Goal: Information Seeking & Learning: Learn about a topic

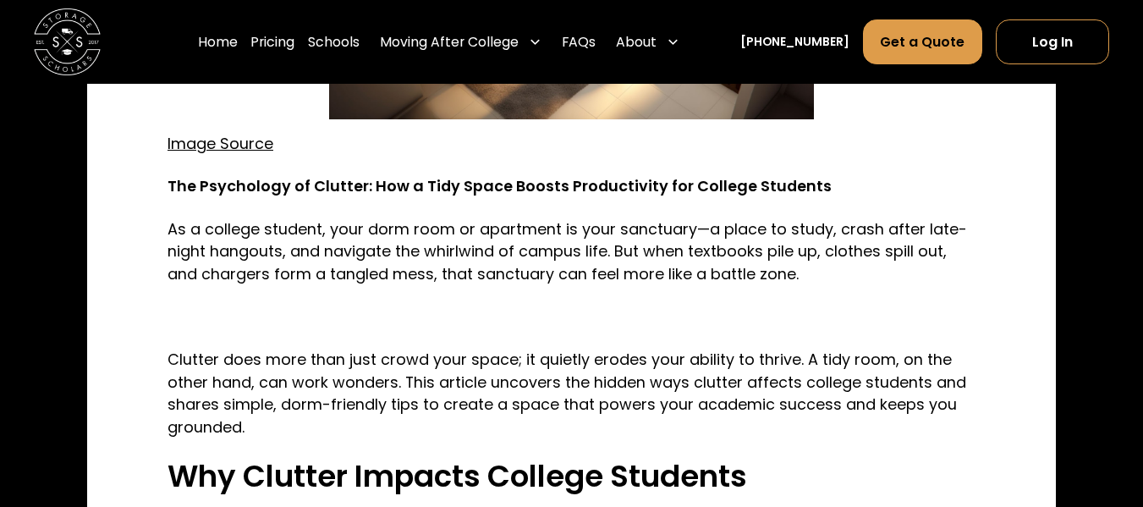
scroll to position [919, 0]
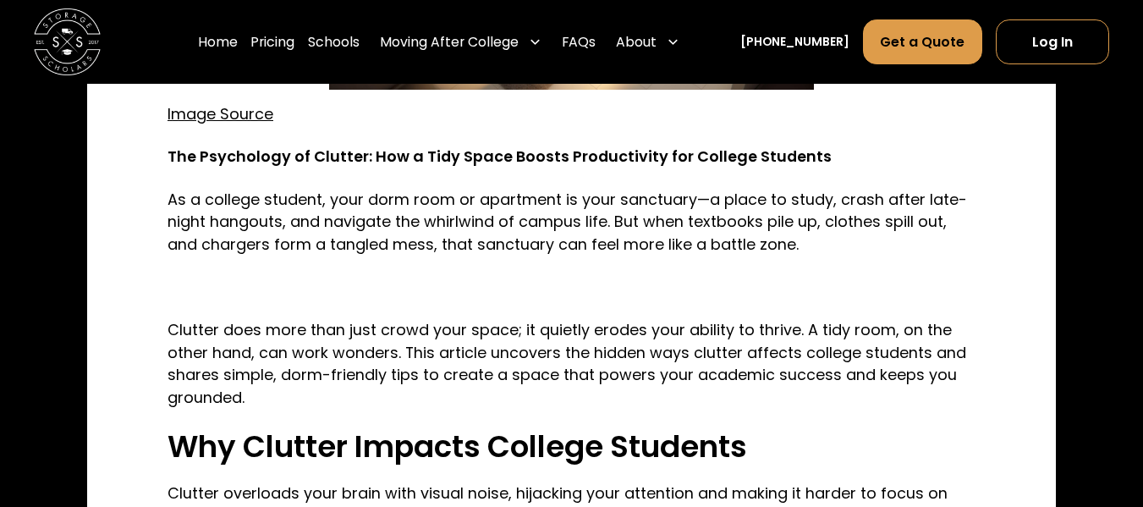
scroll to position [939, 0]
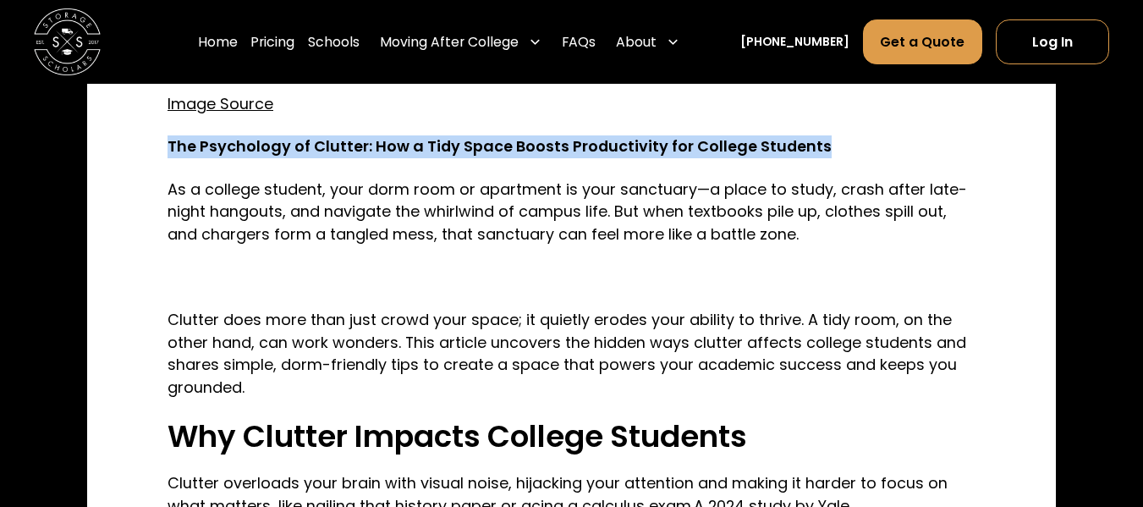
click at [546, 145] on strong "The Psychology of Clutter: How a Tidy Space Boosts Productivity for College Stu…" at bounding box center [500, 145] width 664 height 21
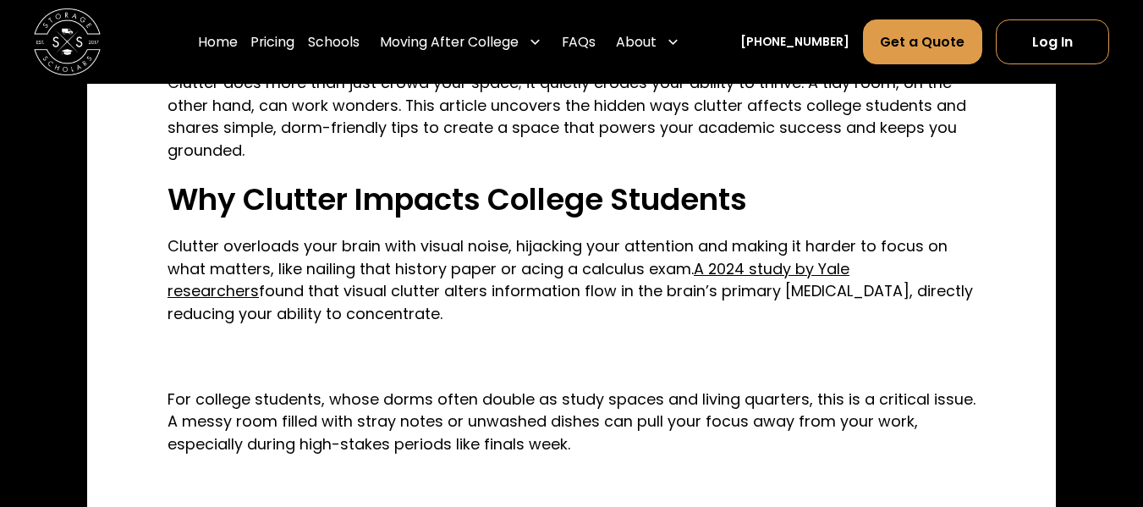
scroll to position [1195, 0]
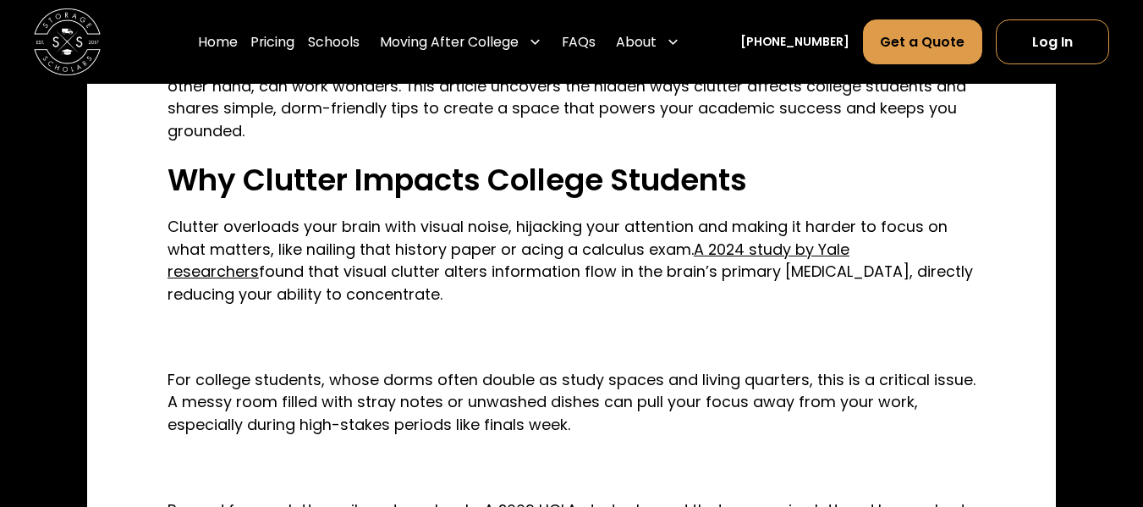
drag, startPoint x: 168, startPoint y: 227, endPoint x: 342, endPoint y: 298, distance: 187.4
click at [342, 298] on p "Clutter overloads your brain with visual noise, hijacking your attention and ma…" at bounding box center [572, 261] width 808 height 91
copy p "Clutter overloads your brain with visual noise, hijacking your attention and ma…"
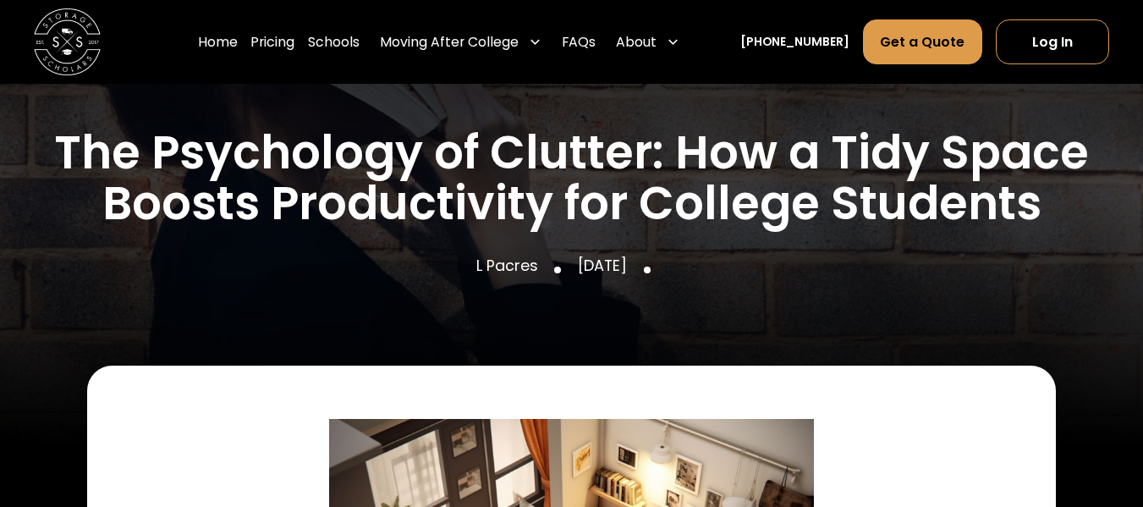
scroll to position [296, 0]
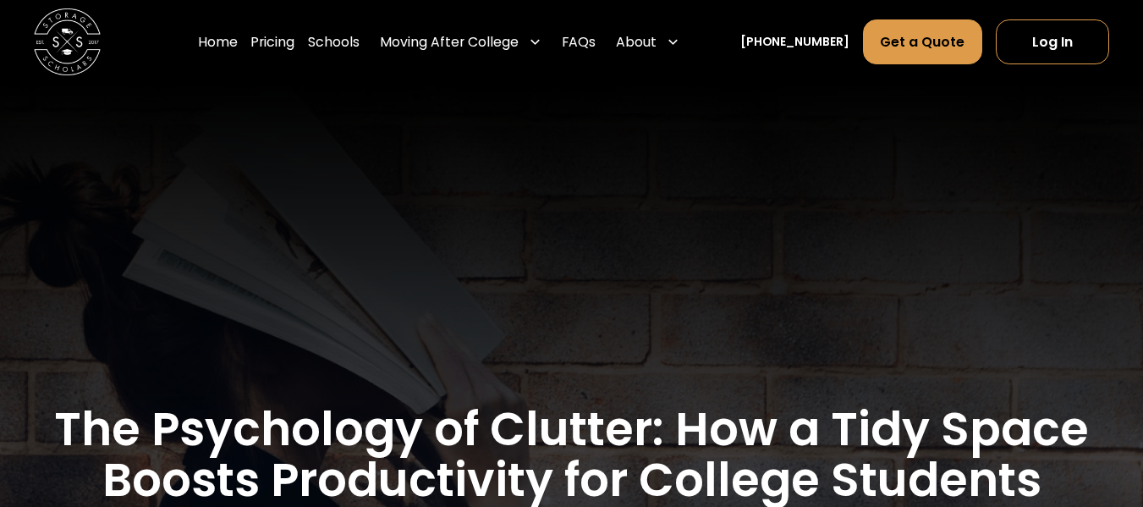
click at [57, 34] on img "home" at bounding box center [67, 41] width 67 height 67
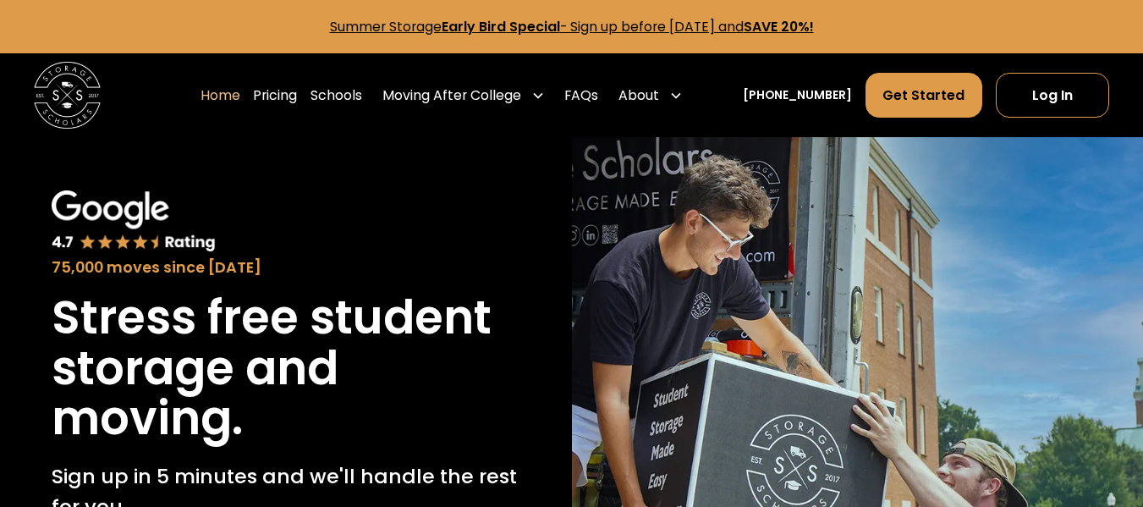
click at [65, 83] on img at bounding box center [67, 95] width 67 height 67
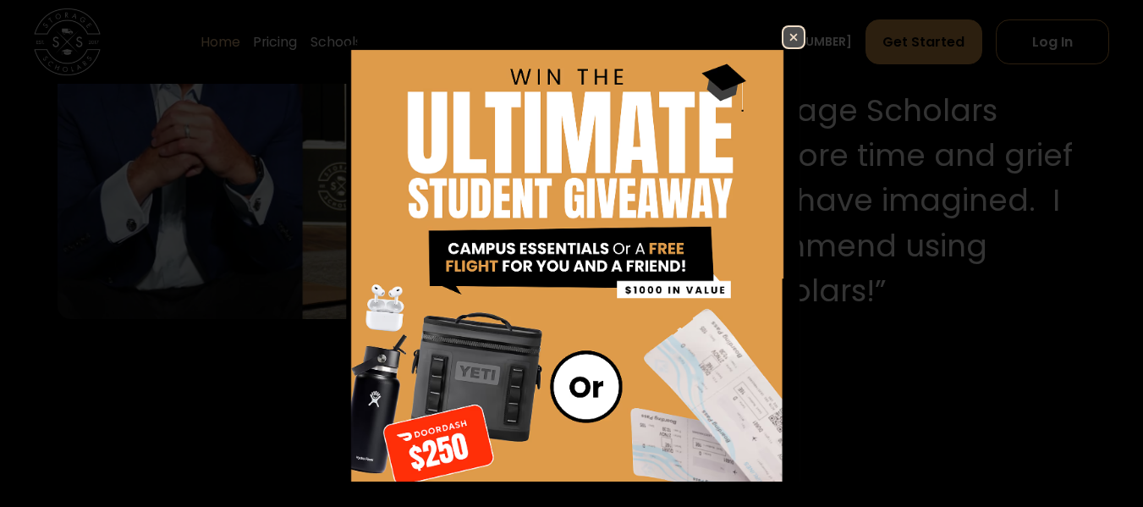
scroll to position [1861, 0]
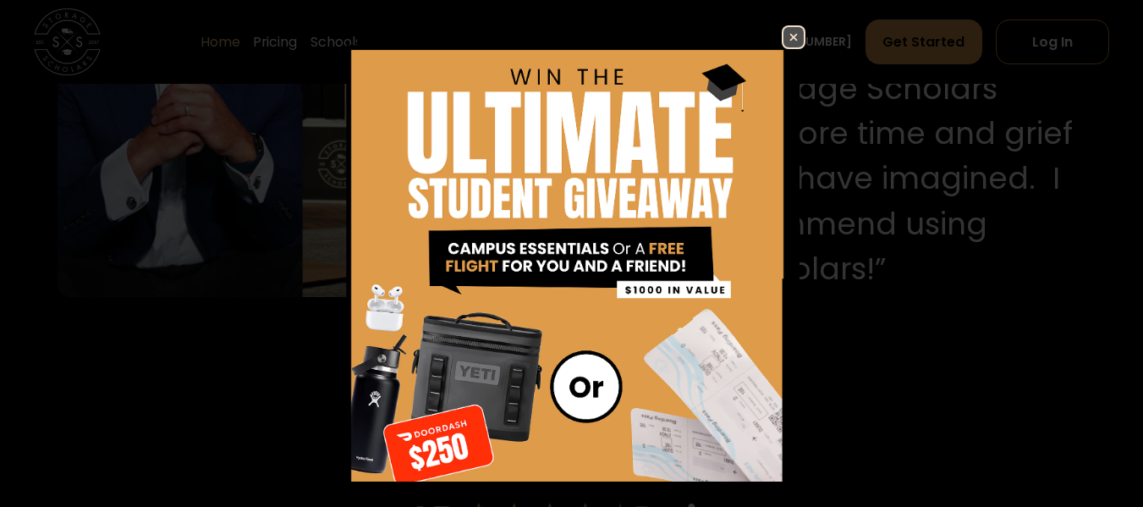
click at [792, 41] on link at bounding box center [794, 37] width 24 height 24
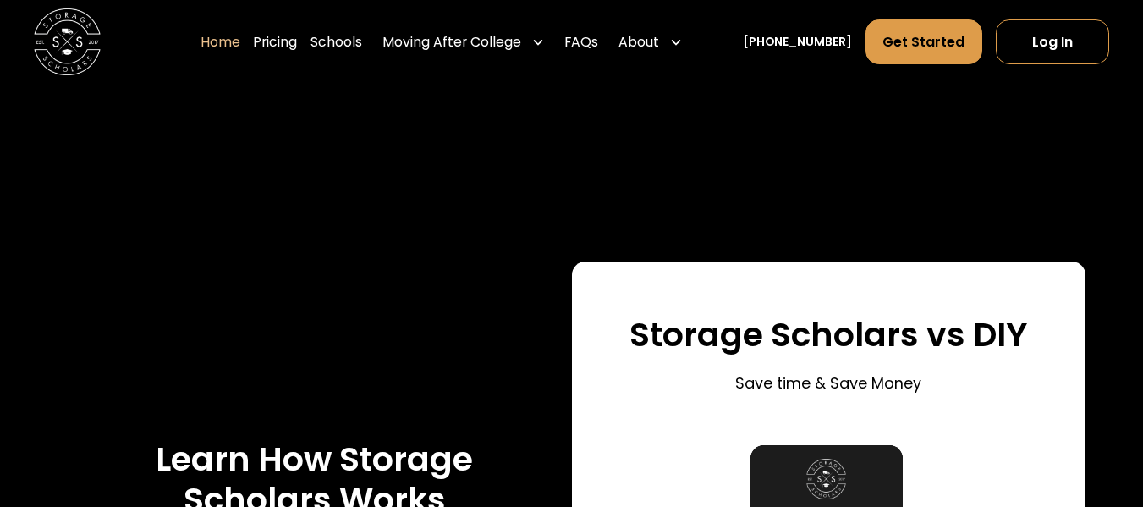
scroll to position [2768, 0]
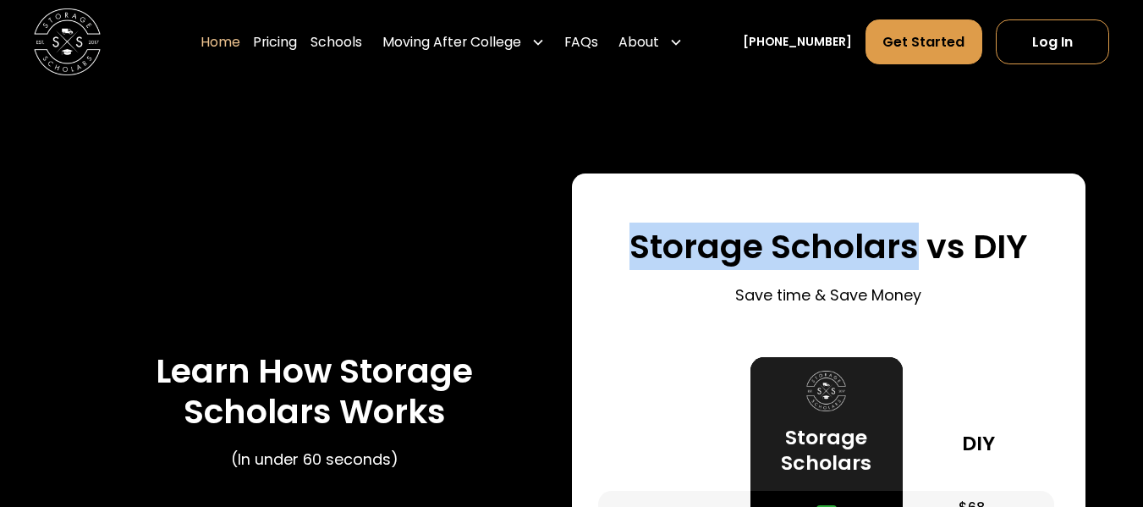
drag, startPoint x: 636, startPoint y: 256, endPoint x: 915, endPoint y: 245, distance: 278.6
click at [915, 245] on h3 "Storage Scholars vs DIY" at bounding box center [828, 247] width 398 height 40
copy h3 "Storage Scholars"
